Goal: Task Accomplishment & Management: Complete application form

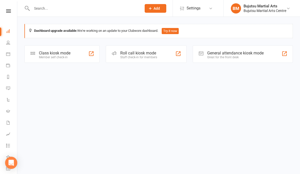
click at [78, 7] on input "text" at bounding box center [84, 8] width 108 height 7
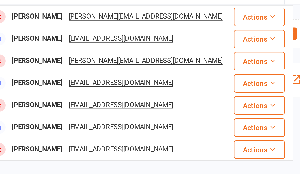
type input "[PERSON_NAME]"
click at [36, 19] on div "[PERSON_NAME]" at bounding box center [50, 22] width 28 height 7
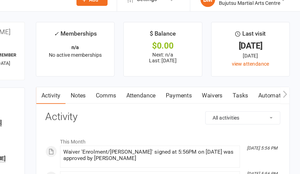
click at [228, 69] on link "Waivers" at bounding box center [238, 75] width 21 height 12
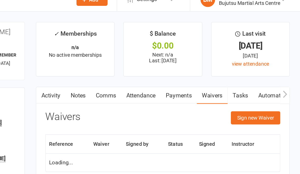
click at [252, 86] on button "Sign new Waiver" at bounding box center [269, 90] width 34 height 9
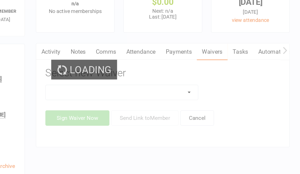
scroll to position [5, 0]
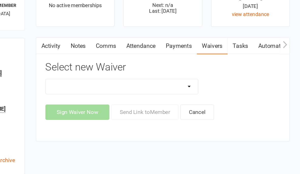
click at [131, 94] on select "Bujutsu Child Care Kids Karate Program Cash Upfront Membership Application Chan…" at bounding box center [176, 99] width 106 height 10
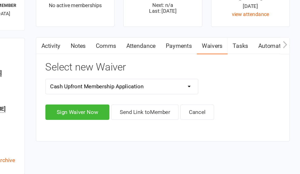
click at [129, 94] on select "Bujutsu Child Care Kids Karate Program Cash Upfront Membership Application Chan…" at bounding box center [176, 99] width 106 height 10
select select "272"
click at [123, 111] on button "Sign Waiver Now" at bounding box center [145, 116] width 44 height 11
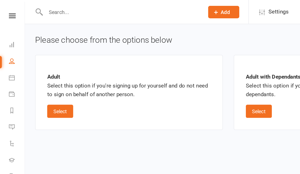
click at [44, 73] on button "Select" at bounding box center [42, 77] width 18 height 9
select select "bank_account"
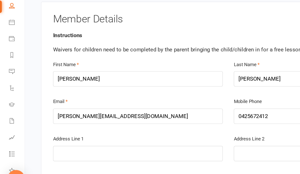
scroll to position [85, 0]
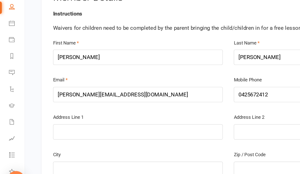
click at [84, 124] on input "text" at bounding box center [96, 129] width 118 height 11
click at [60, 124] on input "5 [GEOGRAPHIC_DATA]" at bounding box center [96, 129] width 118 height 11
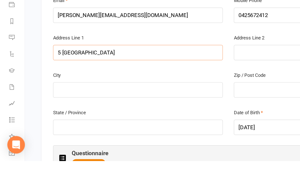
scroll to position [116, 0]
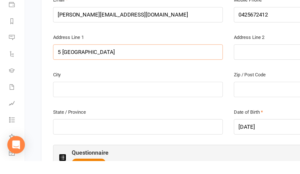
type input "5 [GEOGRAPHIC_DATA]"
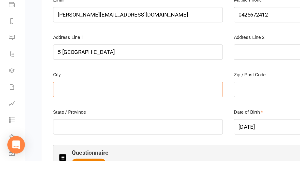
click at [76, 119] on input "text" at bounding box center [96, 124] width 118 height 11
type input "[PERSON_NAME]"
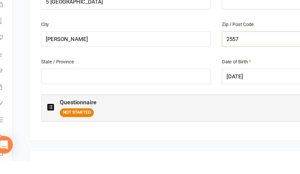
scroll to position [162, 0]
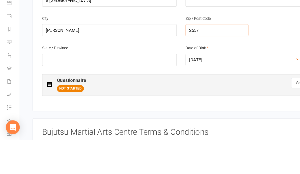
type input "2557"
click at [90, 98] on input "text" at bounding box center [96, 103] width 118 height 11
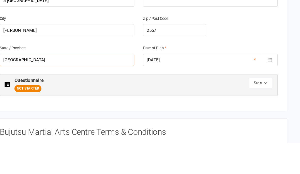
scroll to position [165, 0]
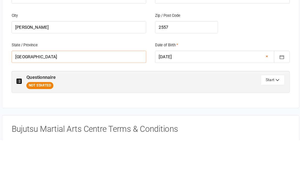
type input "[GEOGRAPHIC_DATA]"
click at [255, 117] on button "Start" at bounding box center [265, 121] width 21 height 9
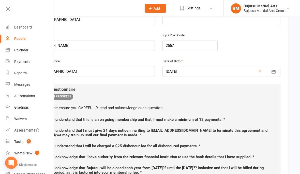
scroll to position [0, 1]
click at [10, 5] on icon at bounding box center [8, 8] width 7 height 7
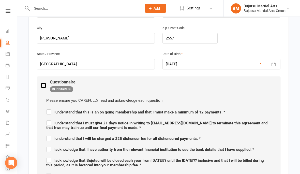
scroll to position [204, 0]
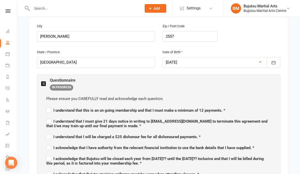
click at [46, 108] on label "I understand that this is an on going membership and that I must make a minimum…" at bounding box center [135, 109] width 179 height 6
click at [46, 106] on input "I understand that this is an on going membership and that I must make a minimum…" at bounding box center [135, 106] width 179 height 0
checkbox input "true"
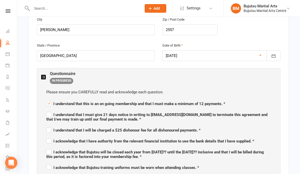
scroll to position [216, 0]
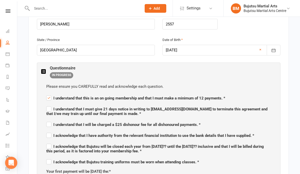
click at [49, 107] on label "I understand that I must give 21 days notice in writing to [EMAIL_ADDRESS][DOMA…" at bounding box center [158, 110] width 225 height 11
click at [49, 104] on input "I understand that I must give 21 days notice in writing to [EMAIL_ADDRESS][DOMA…" at bounding box center [158, 104] width 225 height 0
checkbox input "true"
click at [49, 123] on label "I understand that I will be charged a $25 dishonour fee for all dishonoured pay…" at bounding box center [123, 124] width 154 height 6
click at [49, 120] on input "I understand that I will be charged a $25 dishonour fee for all dishonoured pay…" at bounding box center [123, 120] width 154 height 0
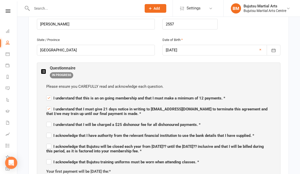
checkbox input "true"
click at [49, 134] on label "I acknowledge that I have authority from the relevant financial institution to …" at bounding box center [150, 135] width 208 height 6
click at [49, 131] on input "I acknowledge that I have authority from the relevant financial institution to …" at bounding box center [150, 131] width 208 height 0
checkbox input "true"
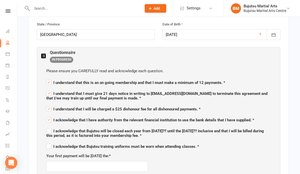
scroll to position [232, 0]
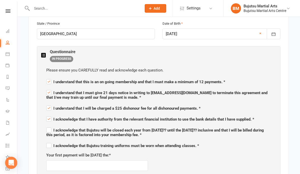
click at [51, 126] on label "I acknowledge that Bujutsu will be closed each year from [DATE]?? until the [DA…" at bounding box center [158, 131] width 225 height 11
click at [51, 126] on input "I acknowledge that Bujutsu will be closed each year from [DATE]?? until the [DA…" at bounding box center [158, 126] width 225 height 0
checkbox input "true"
click at [54, 143] on span "I acknowledge that Bujutsu training uniforms must be worn when attending classe…" at bounding box center [122, 145] width 153 height 5
click at [54, 141] on input "I acknowledge that Bujutsu training uniforms must be worn when attending classe…" at bounding box center [122, 141] width 153 height 0
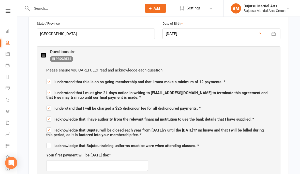
checkbox input "true"
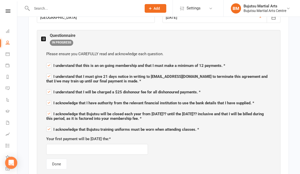
scroll to position [249, 0]
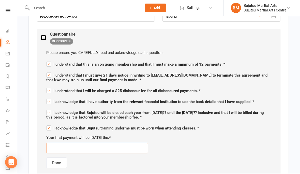
click at [113, 144] on input "text" at bounding box center [97, 148] width 102 height 11
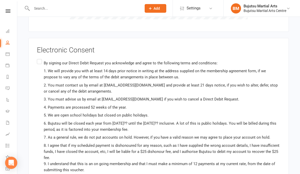
scroll to position [1045, 0]
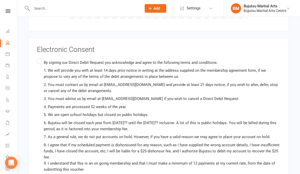
type input "[DATE]"
click at [42, 57] on label "By signing our Direct Debit Request you acknowledge and agree to the following …" at bounding box center [158, 127] width 243 height 141
click at [40, 57] on input "By signing our Direct Debit Request you acknowledge and agree to the following …" at bounding box center [38, 57] width 3 height 0
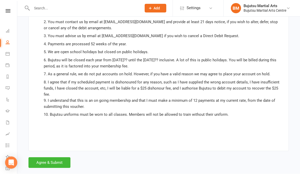
scroll to position [1106, 0]
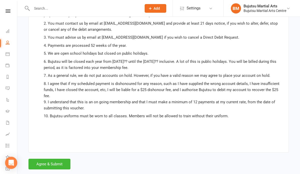
click at [56, 159] on button "Agree & Submit" at bounding box center [49, 164] width 42 height 11
